Goal: Information Seeking & Learning: Find specific page/section

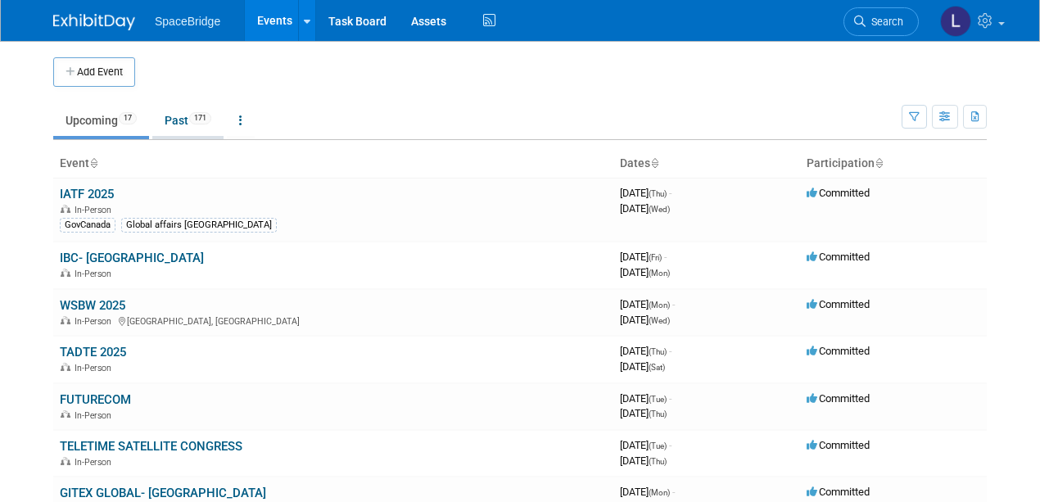
click at [179, 116] on link "Past 171" at bounding box center [187, 120] width 71 height 31
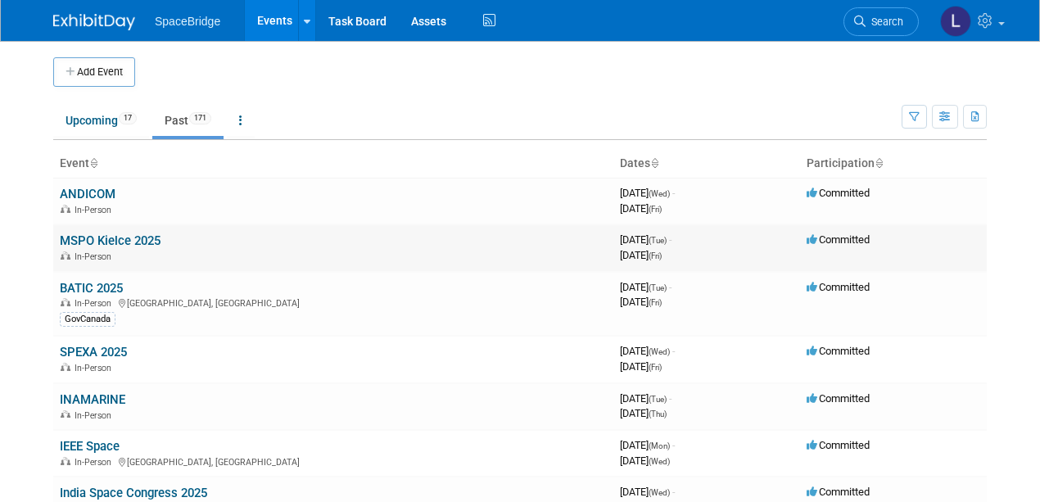
click at [94, 236] on link "MSPO Kielce 2025" at bounding box center [110, 240] width 101 height 15
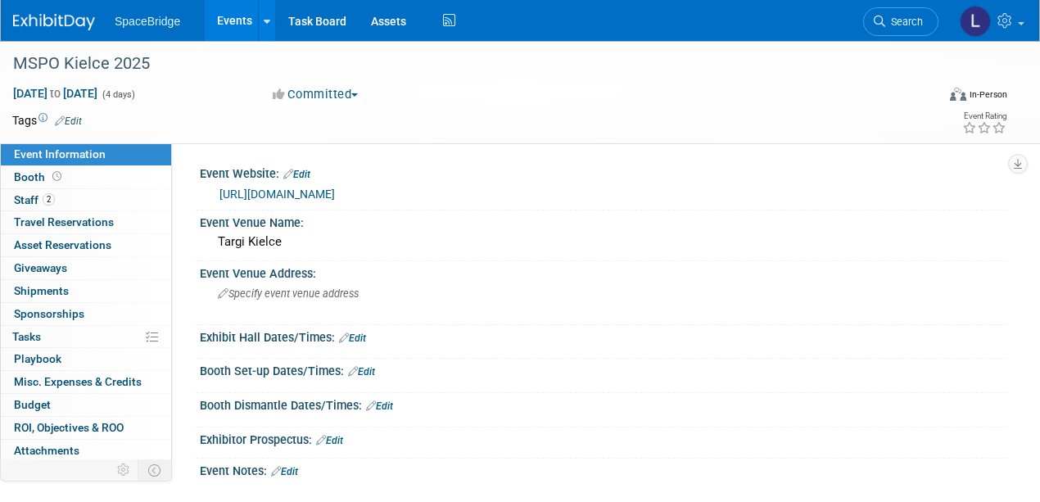
click at [335, 190] on link "[URL][DOMAIN_NAME]" at bounding box center [278, 194] width 116 height 13
